Goal: Information Seeking & Learning: Check status

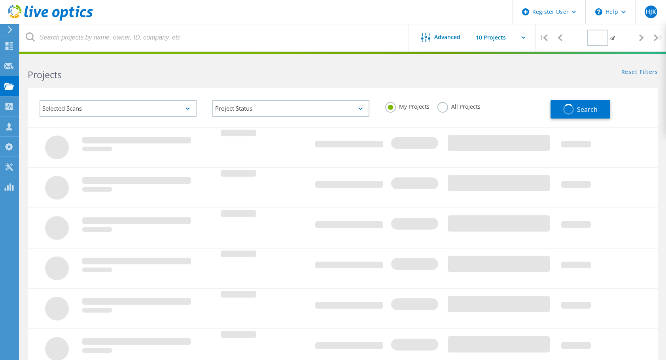
type input "1"
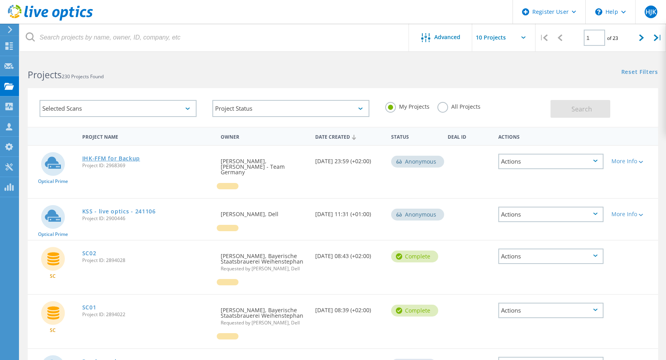
click at [131, 157] on link "IHK-FFM for Backup" at bounding box center [111, 159] width 58 height 6
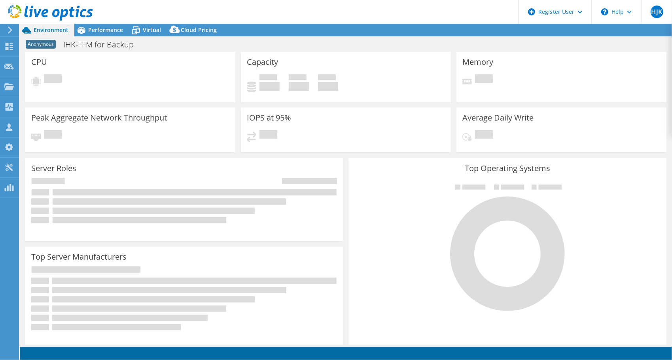
select select "EUFrankfurt"
select select "EUR"
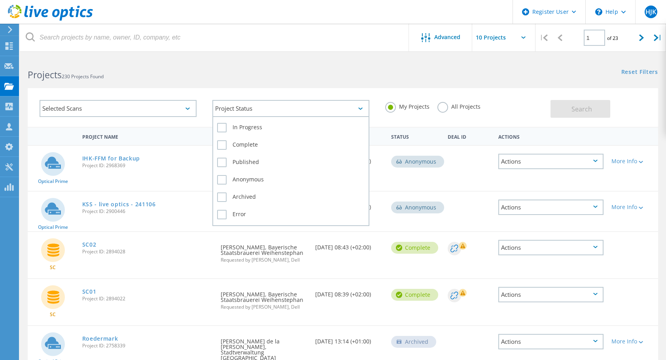
click at [259, 109] on div "Project Status" at bounding box center [290, 108] width 157 height 17
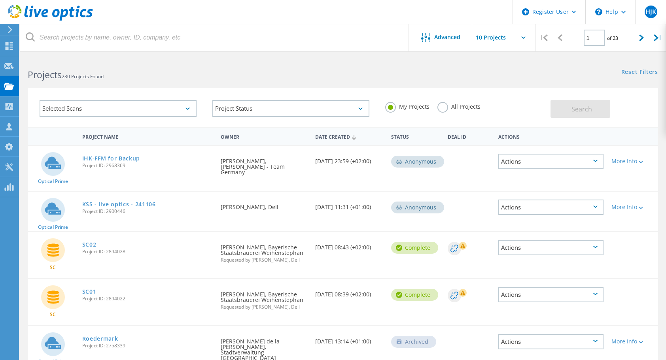
click at [198, 89] on div "Selected Scans Project Status In Progress Complete Published Anonymous Archived…" at bounding box center [343, 107] width 630 height 39
click at [163, 100] on div "Selected Scans" at bounding box center [118, 108] width 173 height 33
click at [163, 104] on div "Selected Scans" at bounding box center [118, 108] width 157 height 17
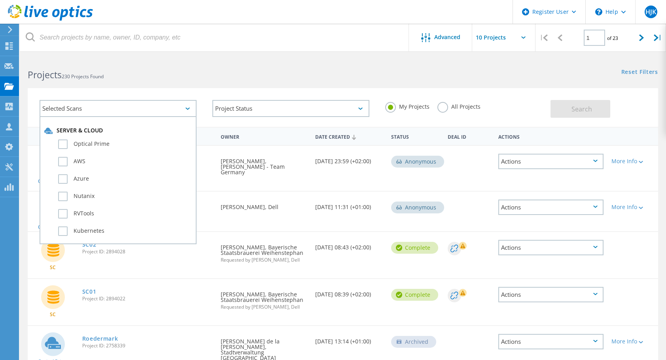
click at [166, 104] on div "Selected Scans" at bounding box center [118, 108] width 157 height 17
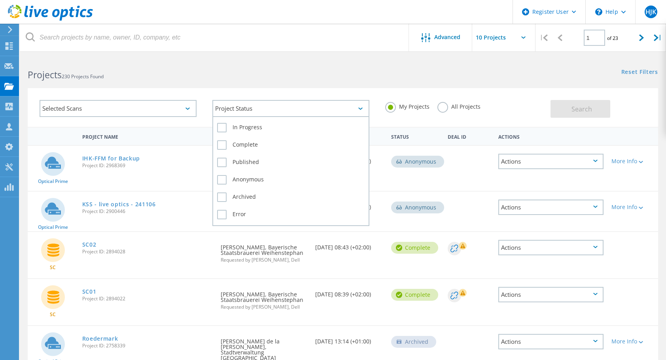
click at [294, 106] on div "Project Status" at bounding box center [290, 108] width 157 height 17
click at [223, 129] on label "In Progress" at bounding box center [291, 127] width 148 height 9
click at [0, 0] on input "In Progress" at bounding box center [0, 0] width 0 height 0
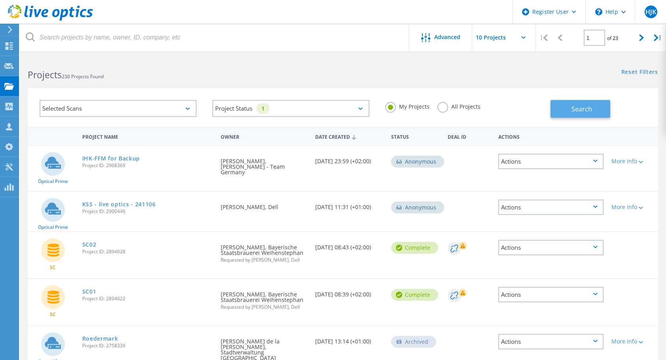
click at [588, 105] on span "Search" at bounding box center [582, 109] width 21 height 9
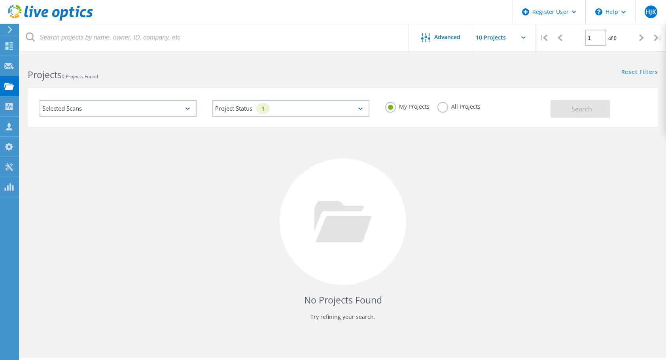
click at [447, 110] on label "All Projects" at bounding box center [458, 106] width 43 height 8
click at [0, 0] on input "All Projects" at bounding box center [0, 0] width 0 height 0
click at [572, 114] on button "Search" at bounding box center [581, 109] width 60 height 18
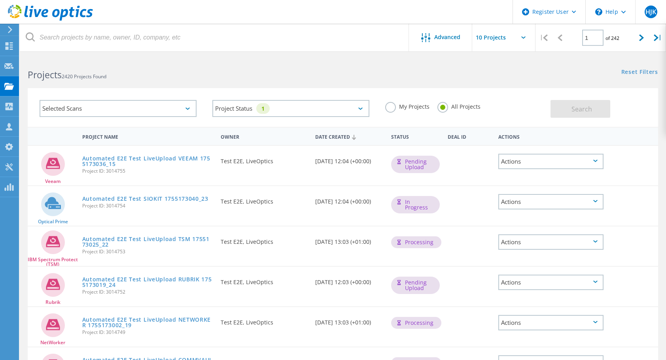
click at [394, 110] on label "My Projects" at bounding box center [407, 106] width 44 height 8
click at [0, 0] on input "My Projects" at bounding box center [0, 0] width 0 height 0
click at [563, 117] on button "Search" at bounding box center [581, 109] width 60 height 18
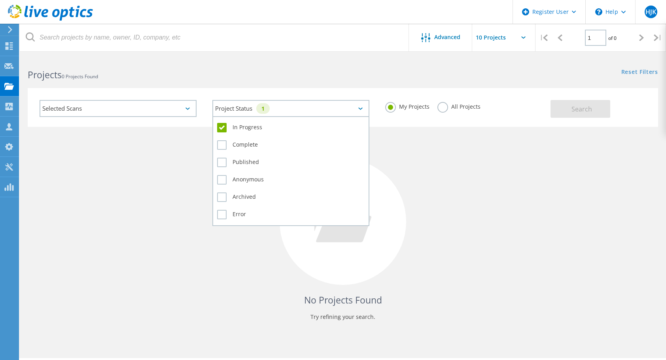
click at [357, 110] on div "Project Status 1" at bounding box center [290, 108] width 157 height 17
click at [224, 133] on div "In Progress" at bounding box center [291, 129] width 148 height 17
click at [219, 214] on label "Error" at bounding box center [291, 214] width 148 height 9
click at [0, 0] on input "Error" at bounding box center [0, 0] width 0 height 0
click at [220, 204] on div "Archived" at bounding box center [291, 199] width 148 height 17
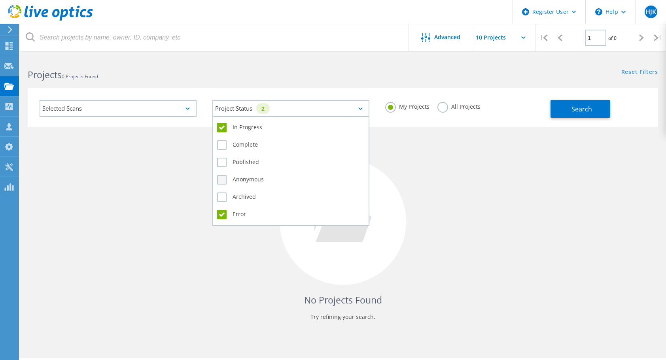
drag, startPoint x: 222, startPoint y: 195, endPoint x: 222, endPoint y: 180, distance: 15.4
click at [221, 195] on label "Archived" at bounding box center [291, 197] width 148 height 9
click at [0, 0] on input "Archived" at bounding box center [0, 0] width 0 height 0
click at [222, 180] on label "Anonymous" at bounding box center [291, 179] width 148 height 9
click at [0, 0] on input "Anonymous" at bounding box center [0, 0] width 0 height 0
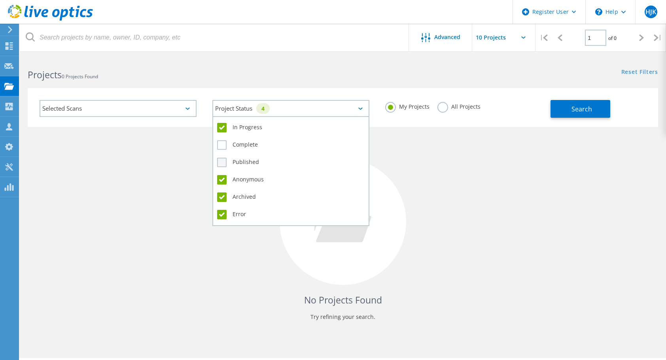
click at [223, 161] on label "Published" at bounding box center [291, 162] width 148 height 9
click at [0, 0] on input "Published" at bounding box center [0, 0] width 0 height 0
click at [225, 148] on label "Complete" at bounding box center [291, 144] width 148 height 9
click at [0, 0] on input "Complete" at bounding box center [0, 0] width 0 height 0
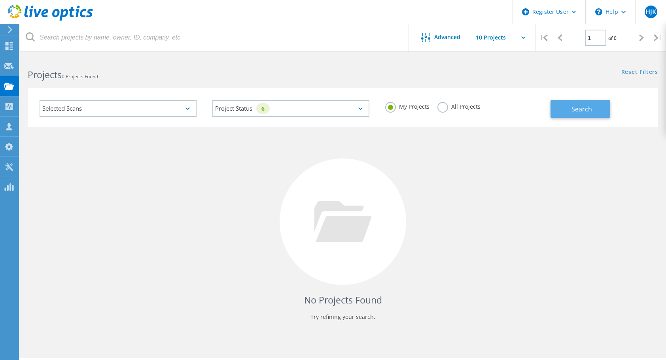
drag, startPoint x: 566, startPoint y: 114, endPoint x: 562, endPoint y: 114, distance: 4.4
click at [565, 114] on button "Search" at bounding box center [581, 109] width 60 height 18
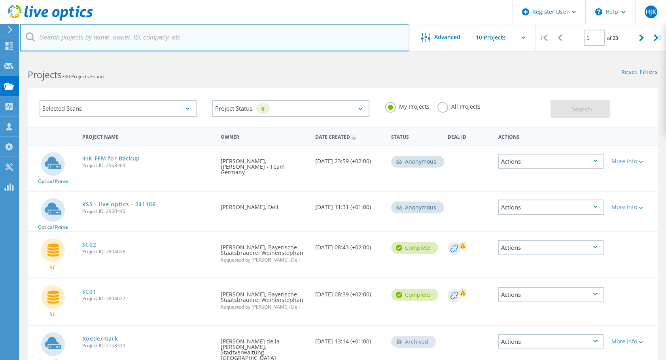
click at [185, 30] on input "text" at bounding box center [215, 38] width 390 height 28
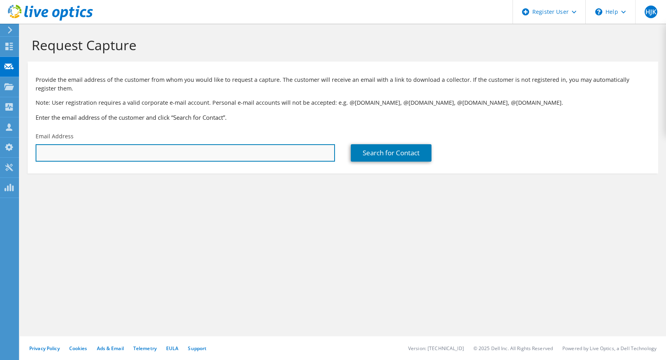
click at [139, 149] on input "text" at bounding box center [185, 152] width 299 height 17
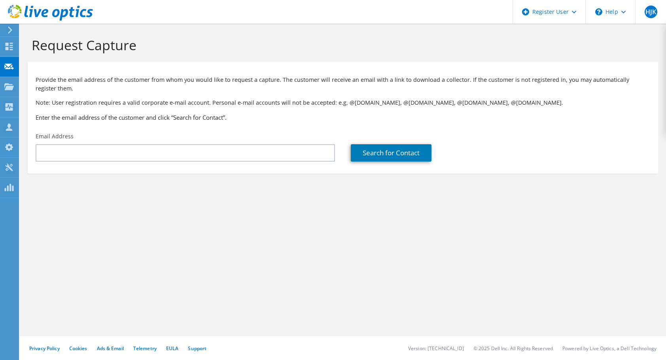
click at [308, 240] on div "Request Capture Provide the email address of the customer from whom you would l…" at bounding box center [343, 192] width 646 height 337
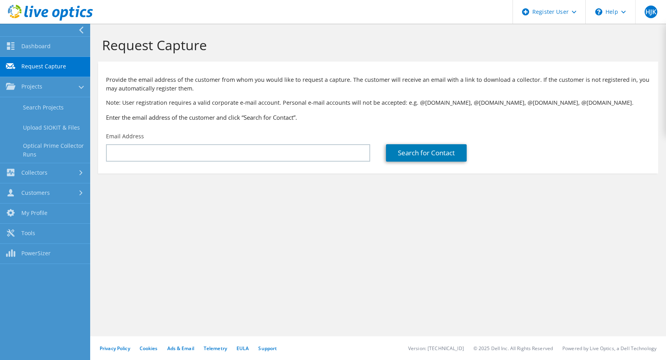
click at [161, 203] on section "Request Capture Provide the email address of the customer from whom you would l…" at bounding box center [378, 118] width 576 height 189
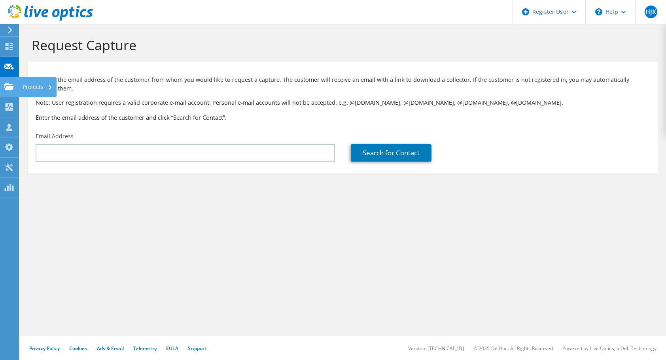
click at [9, 85] on icon at bounding box center [8, 87] width 9 height 8
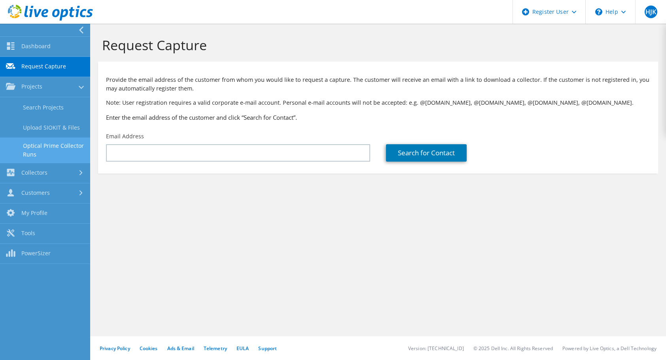
click at [67, 149] on link "Optical Prime Collector Runs" at bounding box center [45, 150] width 90 height 25
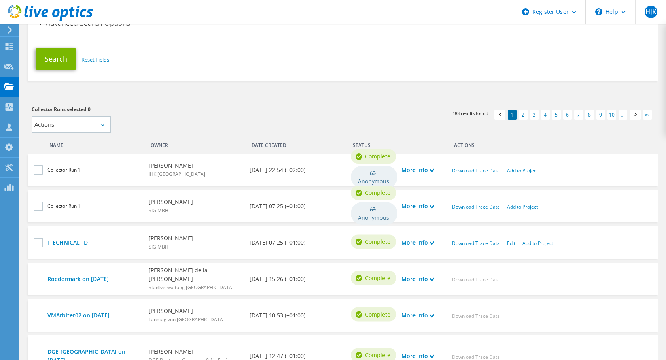
scroll to position [198, 0]
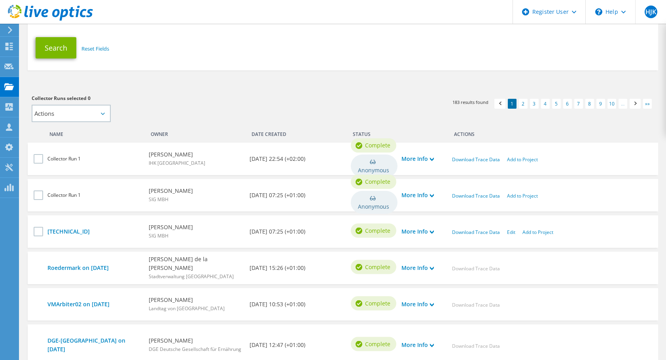
click at [172, 152] on b "[PERSON_NAME]" at bounding box center [177, 154] width 57 height 9
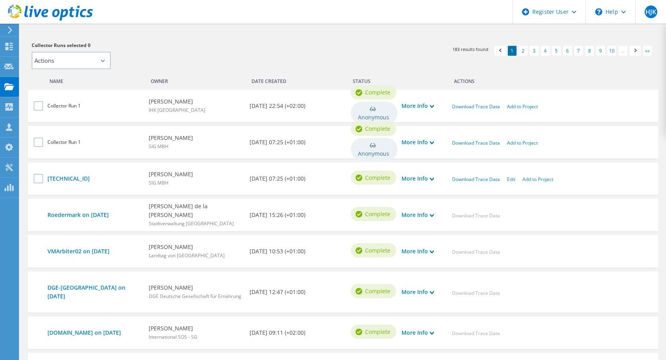
scroll to position [250, 0]
click at [425, 104] on link "More Info" at bounding box center [417, 106] width 32 height 9
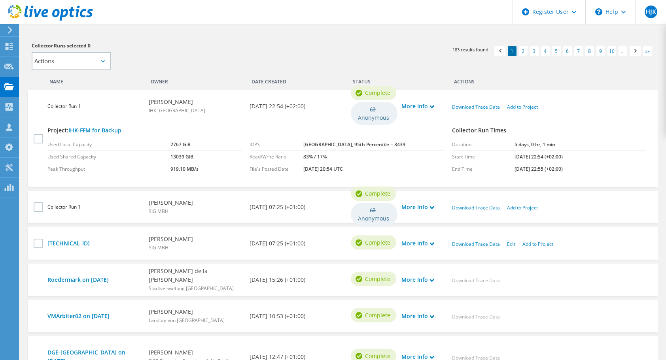
drag, startPoint x: 157, startPoint y: 40, endPoint x: 138, endPoint y: 50, distance: 21.8
click at [157, 40] on div "Collector Runs selected 0 Actions Add to new project Apply Deselect All" at bounding box center [183, 56] width 319 height 36
